Goal: Task Accomplishment & Management: Complete application form

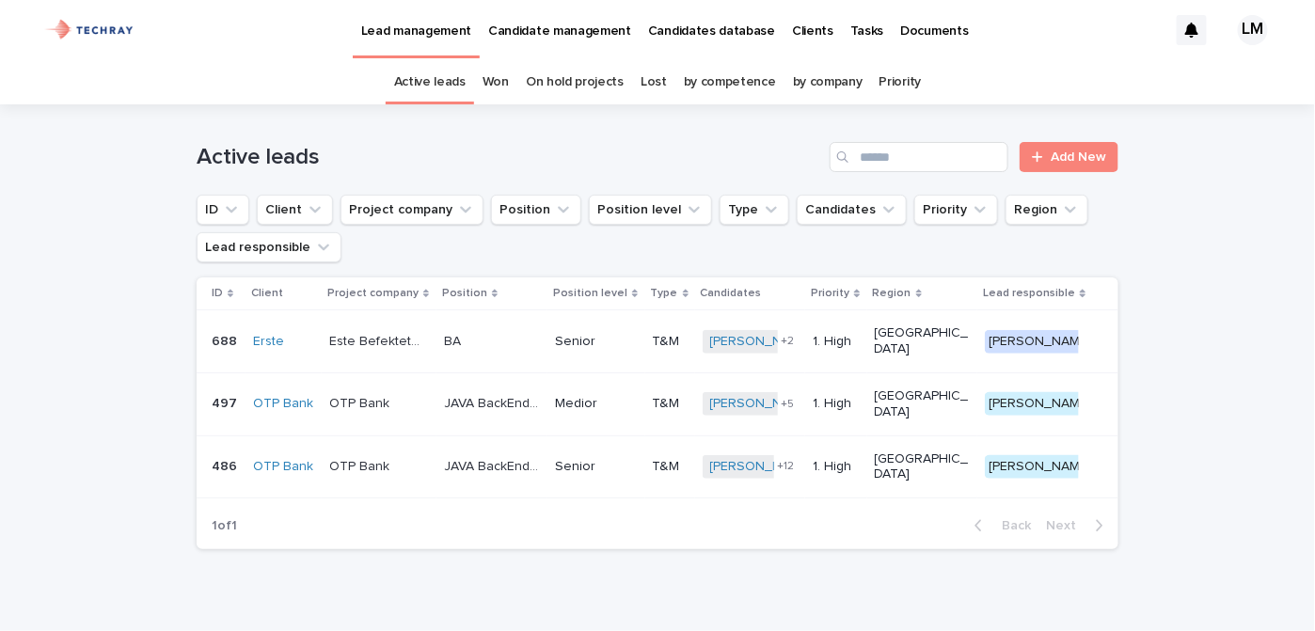
click at [734, 28] on p "Candidates database" at bounding box center [711, 20] width 127 height 40
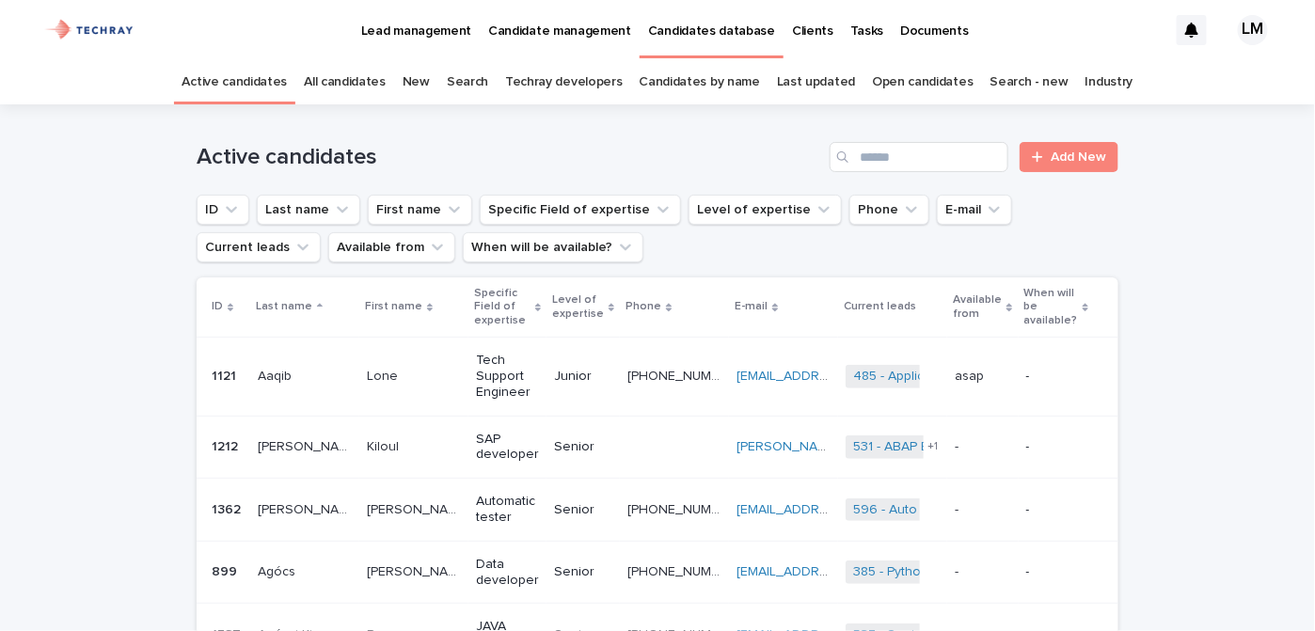
click at [417, 86] on link "New" at bounding box center [416, 82] width 27 height 44
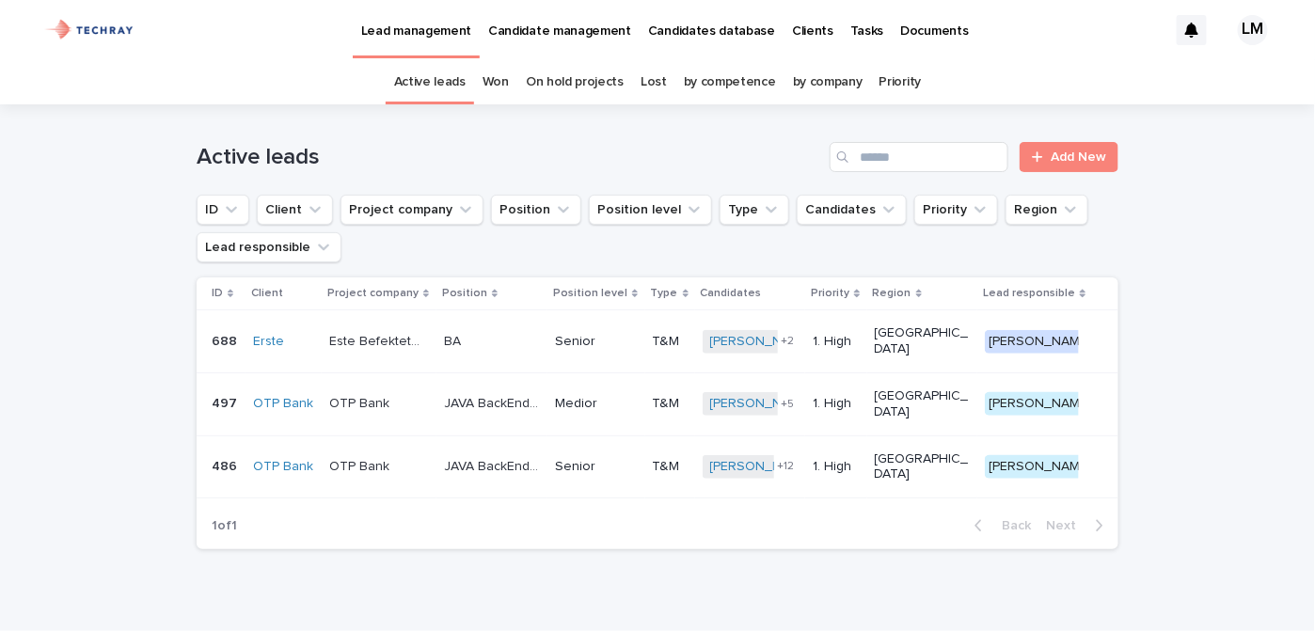
click at [715, 24] on p "Candidates database" at bounding box center [711, 20] width 127 height 40
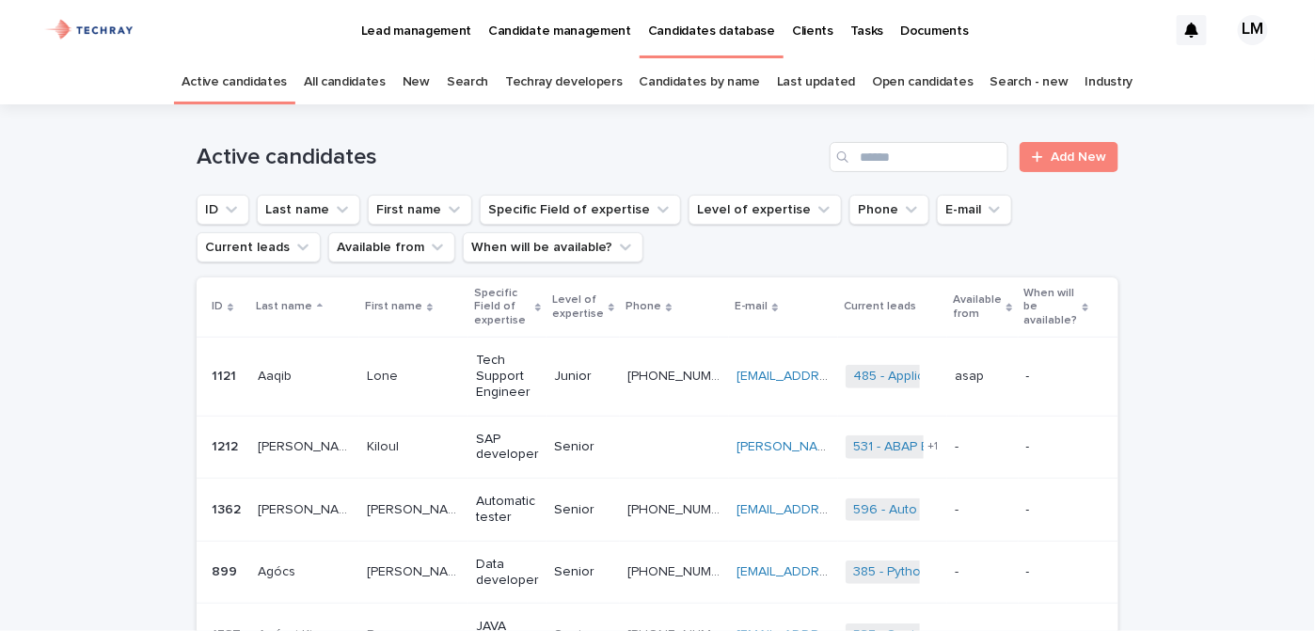
click at [423, 78] on link "New" at bounding box center [416, 82] width 27 height 44
